Goal: Manage account settings

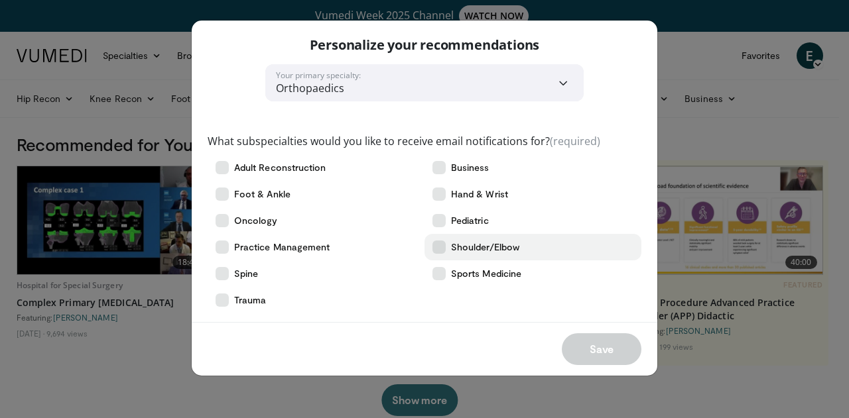
click at [442, 254] on label "Shoulder/Elbow" at bounding box center [532, 247] width 217 height 27
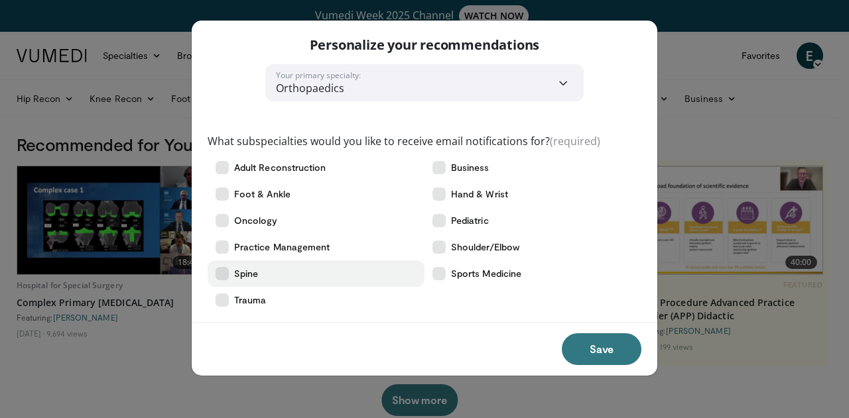
click at [227, 280] on label "Spine" at bounding box center [316, 274] width 217 height 27
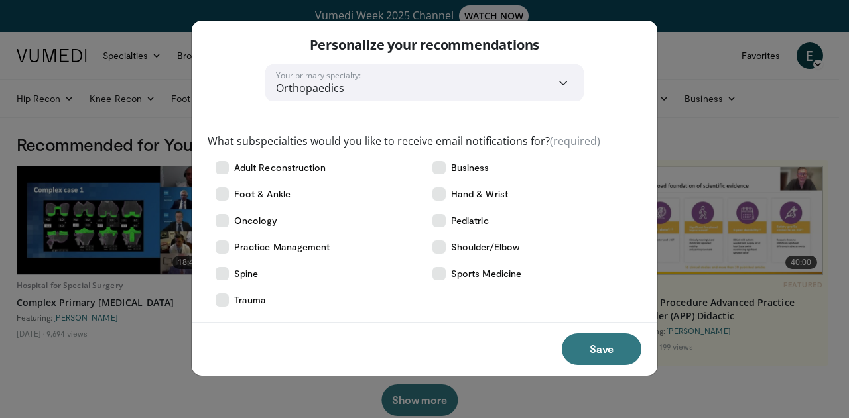
click at [377, 95] on select "**********" at bounding box center [424, 82] width 318 height 37
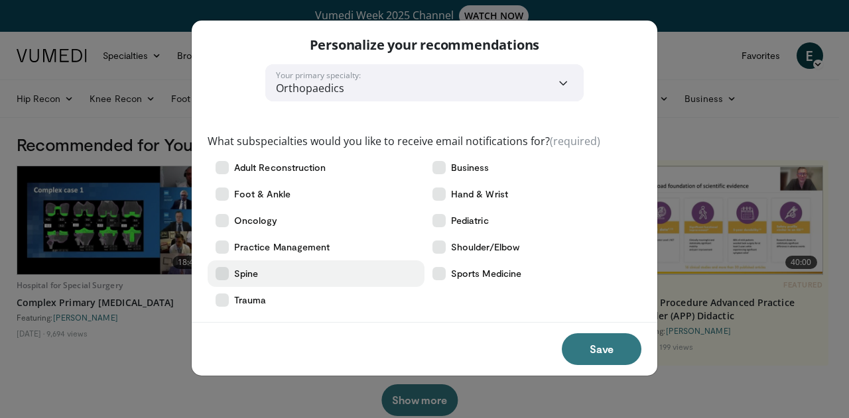
click at [223, 267] on icon at bounding box center [222, 273] width 13 height 13
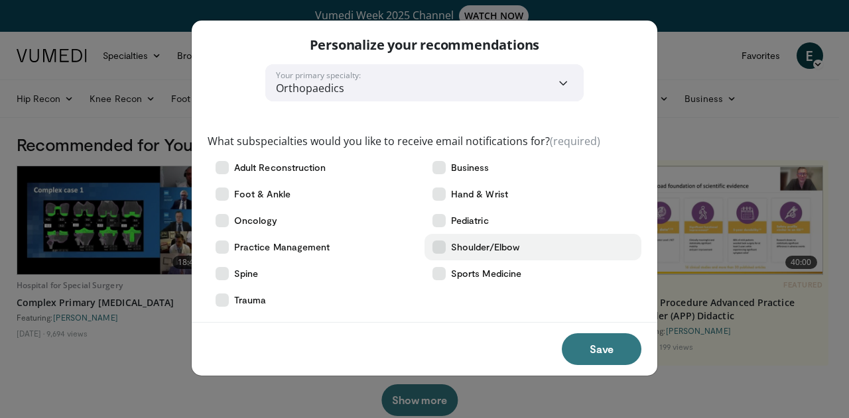
click at [442, 248] on icon at bounding box center [438, 247] width 13 height 13
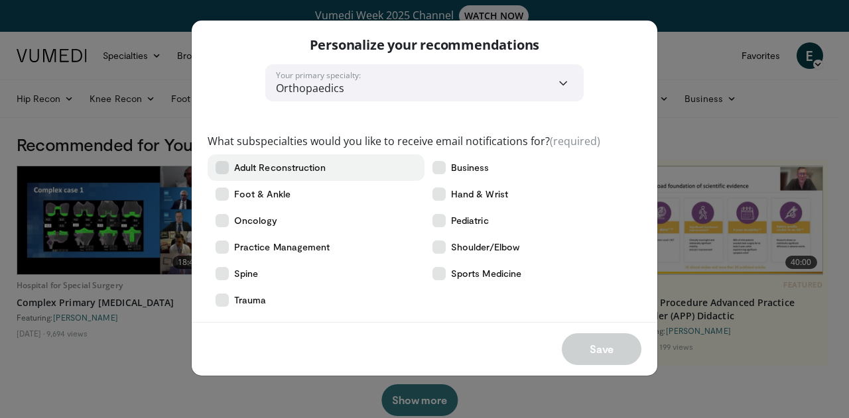
click at [285, 173] on span "Adult Reconstruction" at bounding box center [280, 167] width 92 height 13
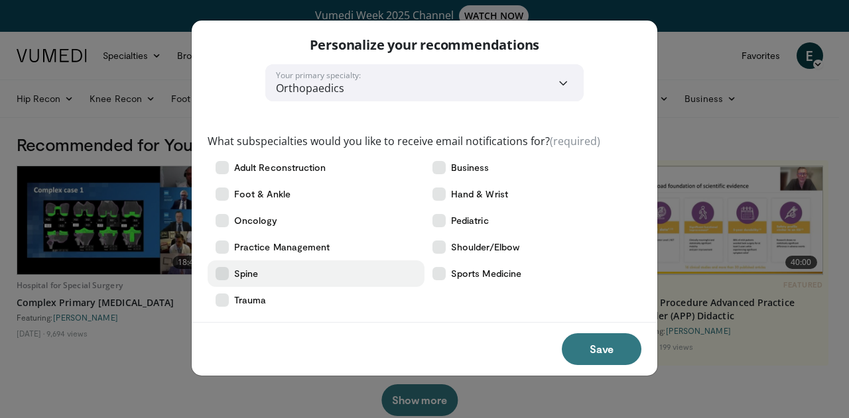
click at [267, 267] on label "Spine" at bounding box center [316, 274] width 217 height 27
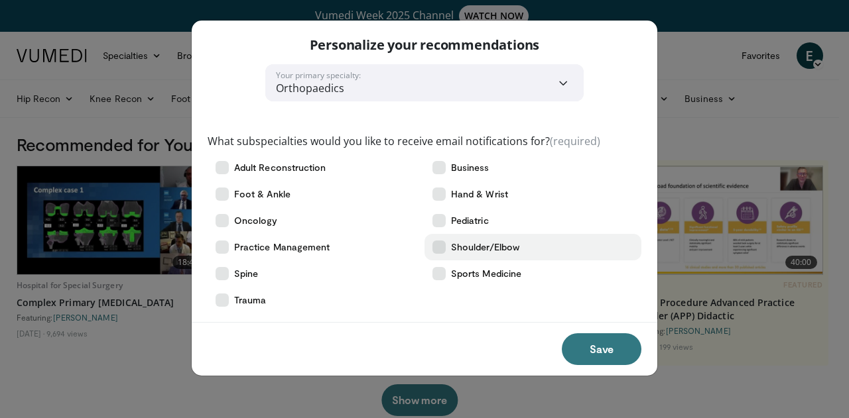
click at [444, 251] on icon at bounding box center [438, 247] width 13 height 13
click at [479, 243] on span "Shoulder/Elbow" at bounding box center [485, 247] width 68 height 13
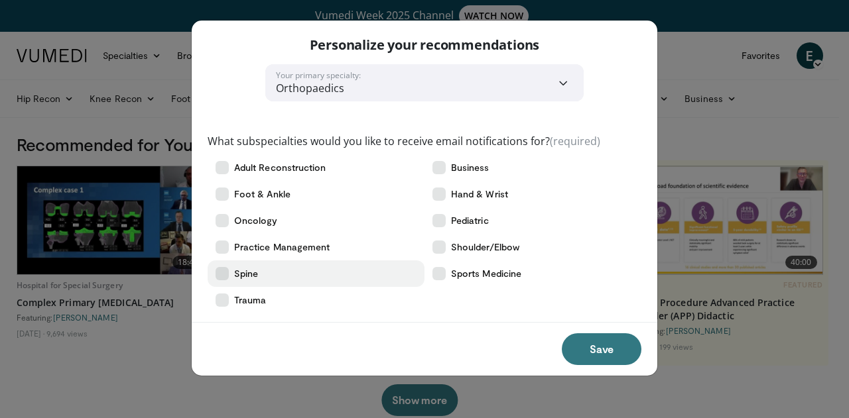
click at [268, 275] on label "Spine" at bounding box center [316, 274] width 217 height 27
click at [263, 282] on label "Spine" at bounding box center [316, 274] width 217 height 27
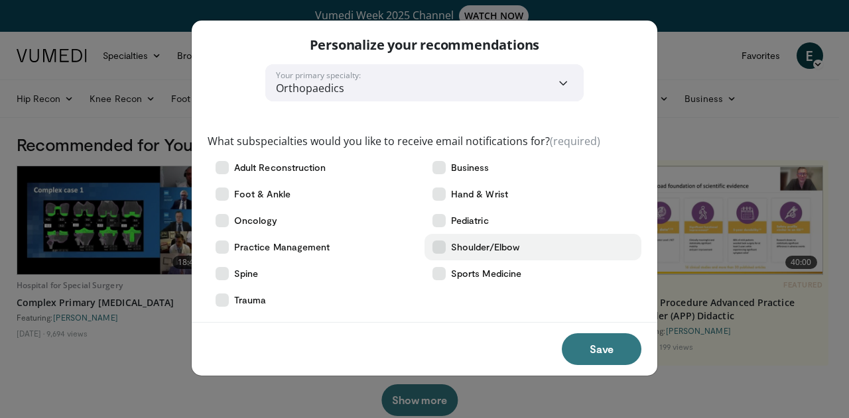
click at [465, 246] on span "Shoulder/Elbow" at bounding box center [485, 247] width 68 height 13
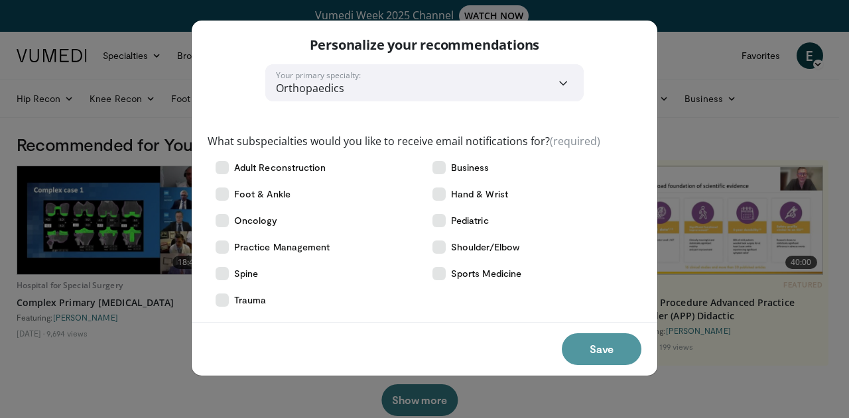
click at [584, 345] on button "Save" at bounding box center [602, 350] width 80 height 32
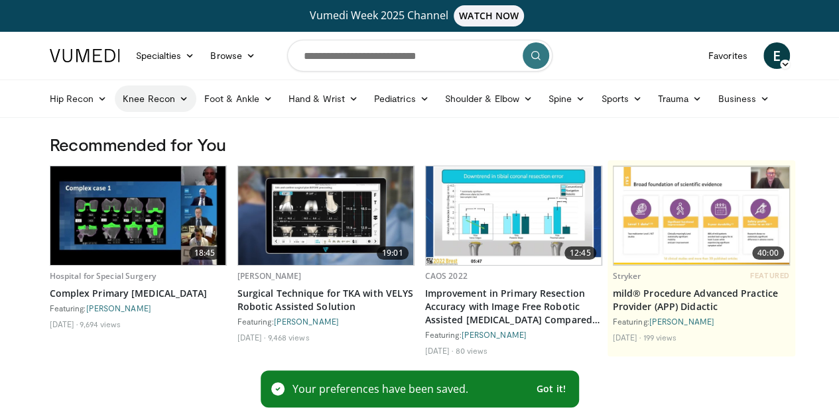
click at [138, 99] on link "Knee Recon" at bounding box center [156, 99] width 82 height 27
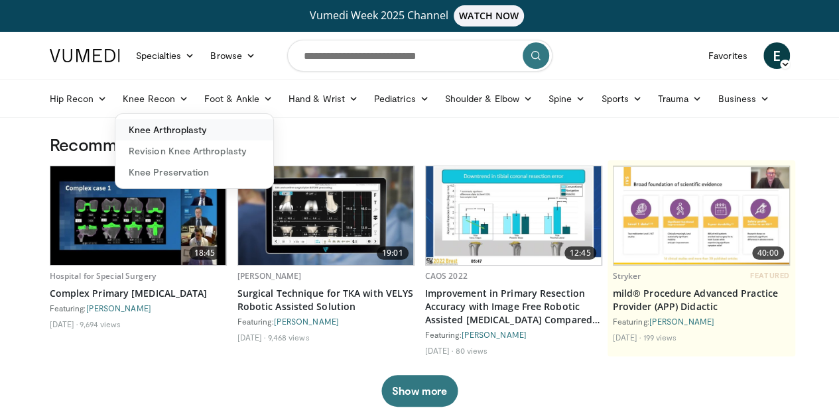
click at [131, 121] on link "Knee Arthroplasty" at bounding box center [194, 129] width 158 height 21
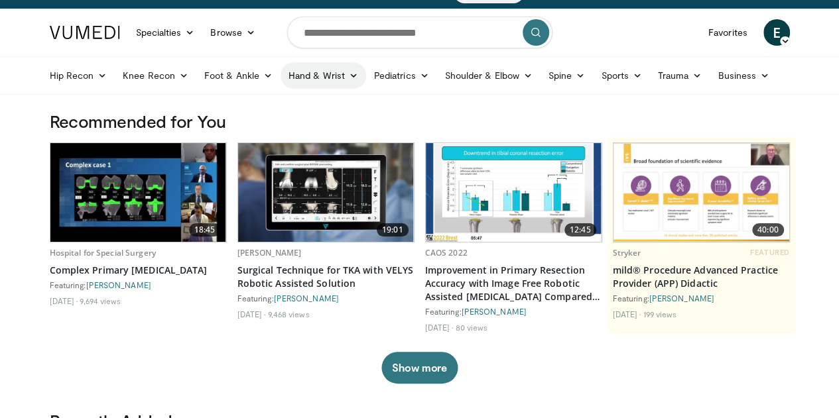
scroll to position [31, 0]
